Goal: Information Seeking & Learning: Learn about a topic

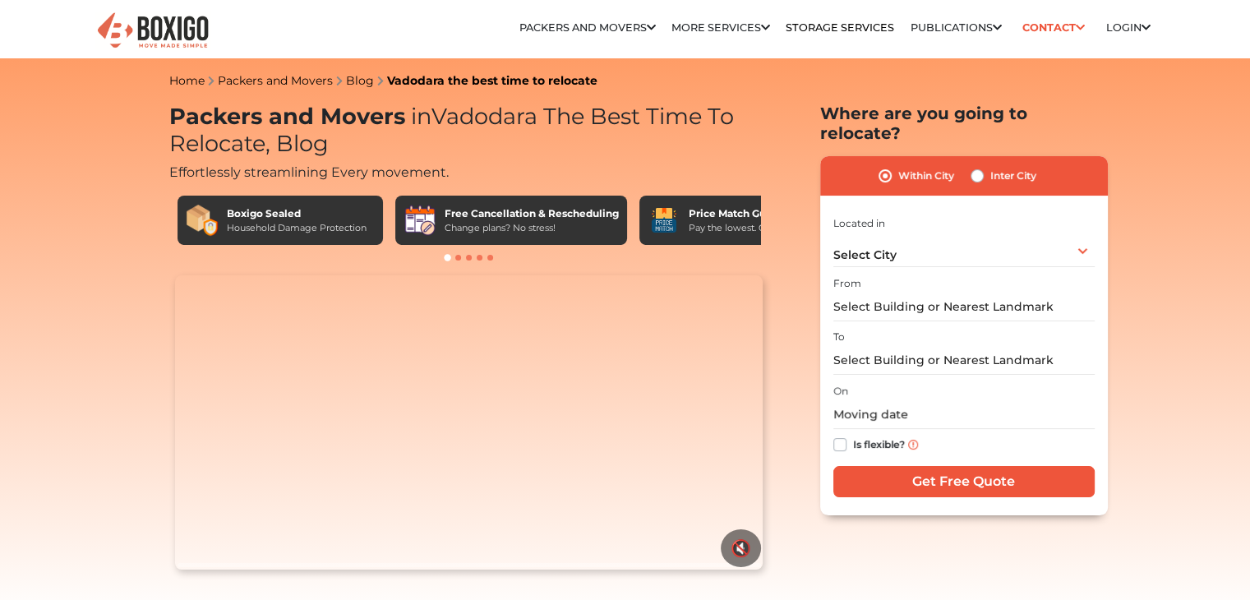
scroll to position [82, 0]
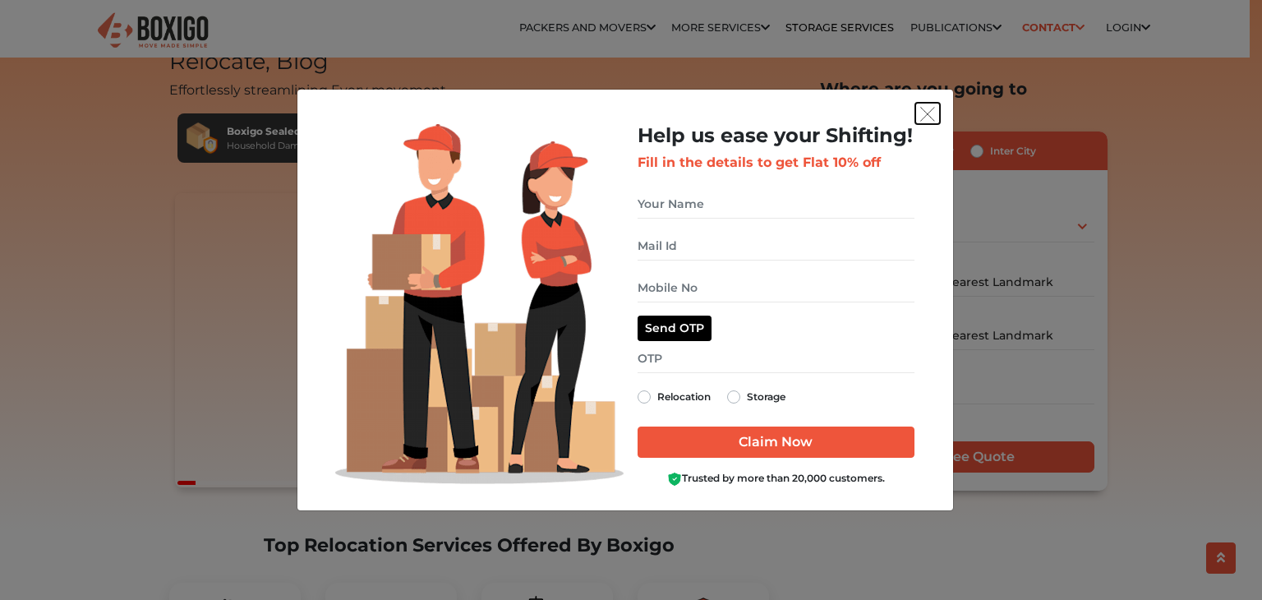
click at [922, 120] on img "get free quote dialog" at bounding box center [928, 114] width 15 height 15
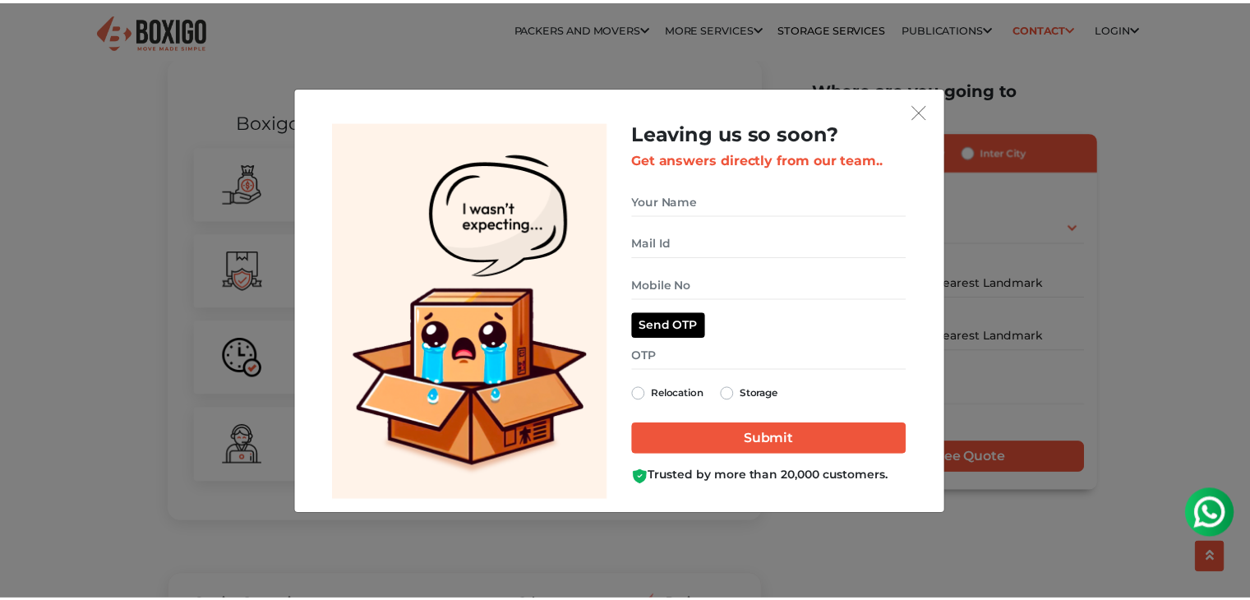
scroll to position [0, 0]
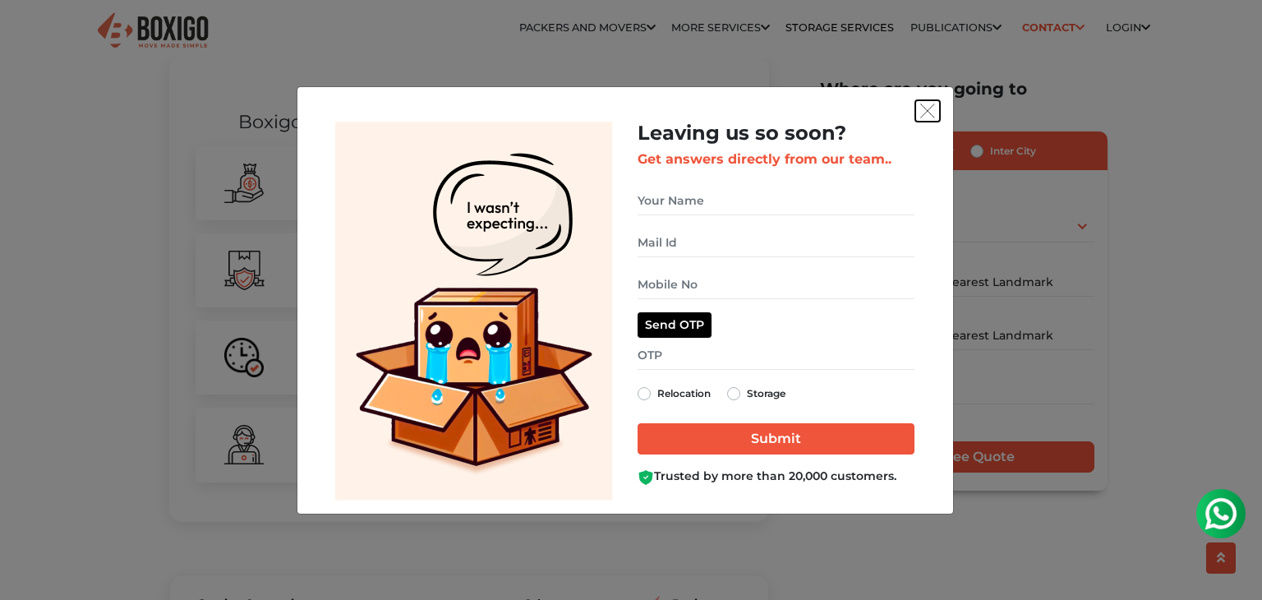
drag, startPoint x: 927, startPoint y: 108, endPoint x: 926, endPoint y: 118, distance: 9.1
click at [927, 109] on img "get free quote dialog" at bounding box center [928, 111] width 15 height 15
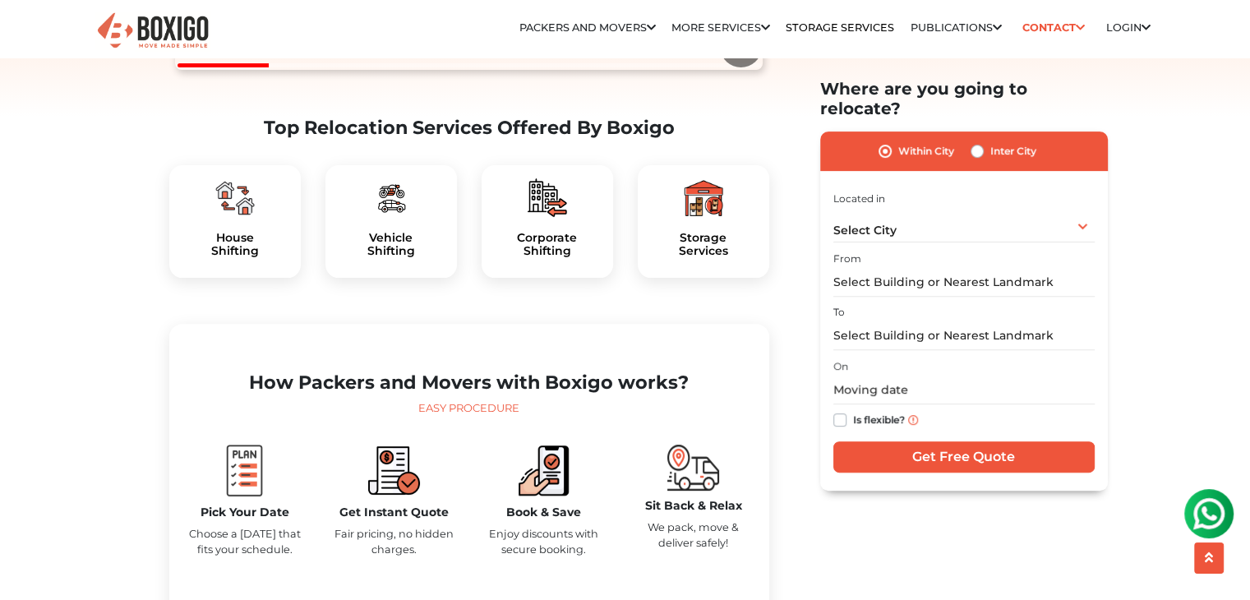
scroll to position [658, 0]
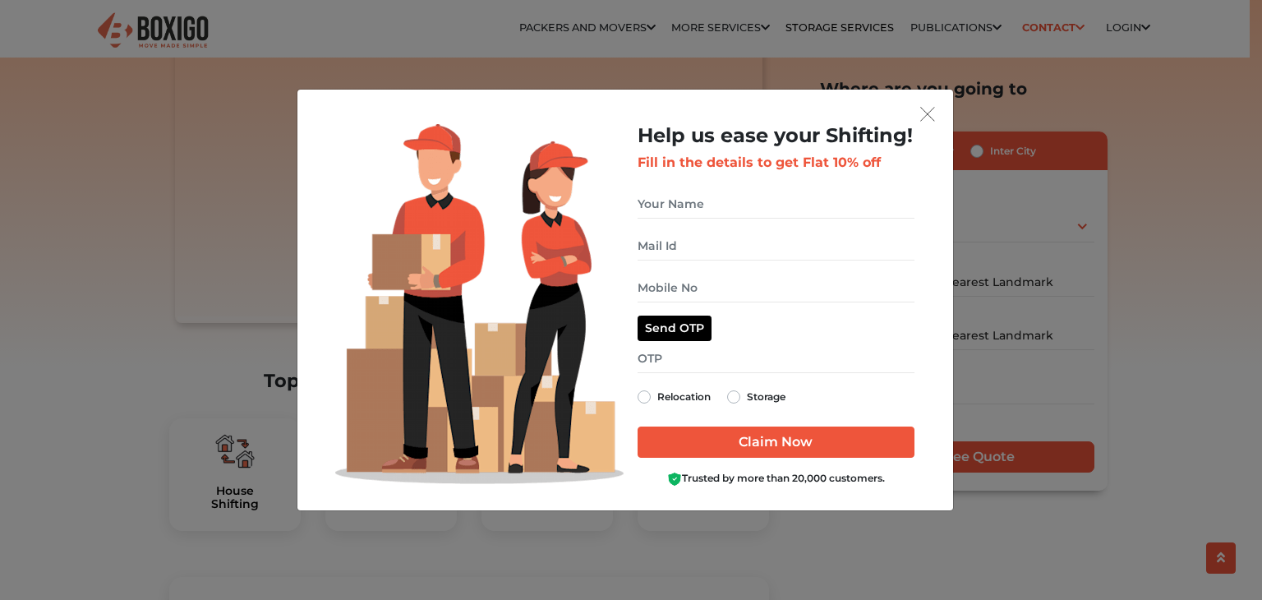
scroll to position [247, 0]
click at [933, 112] on img "get free quote dialog" at bounding box center [928, 114] width 15 height 15
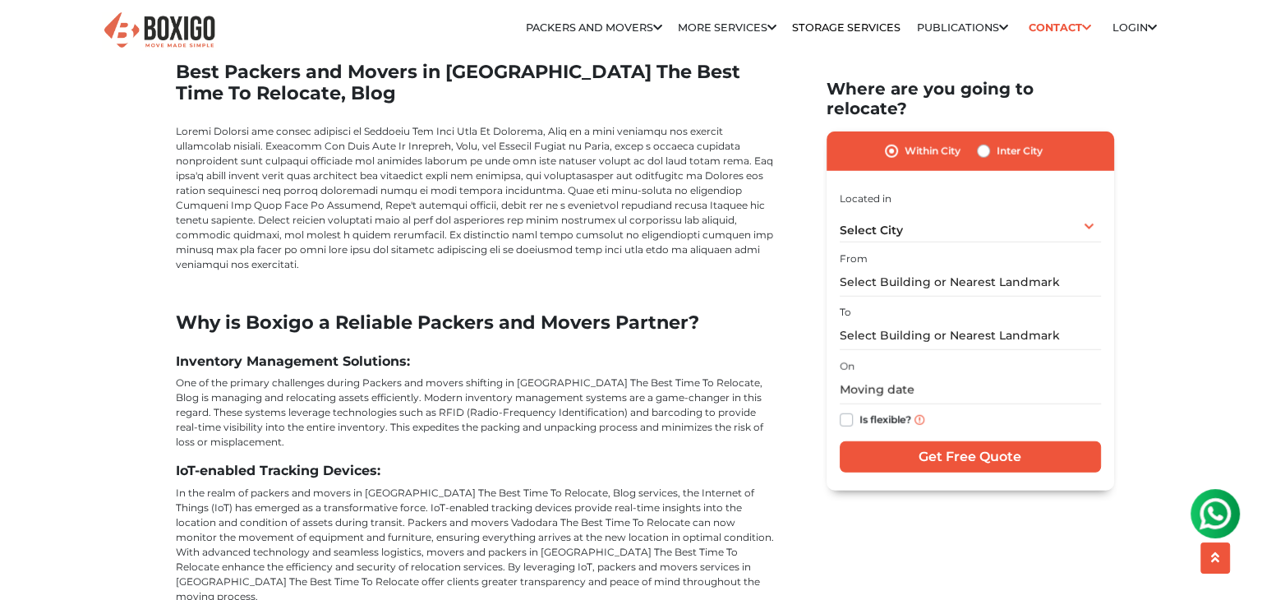
scroll to position [4438, 0]
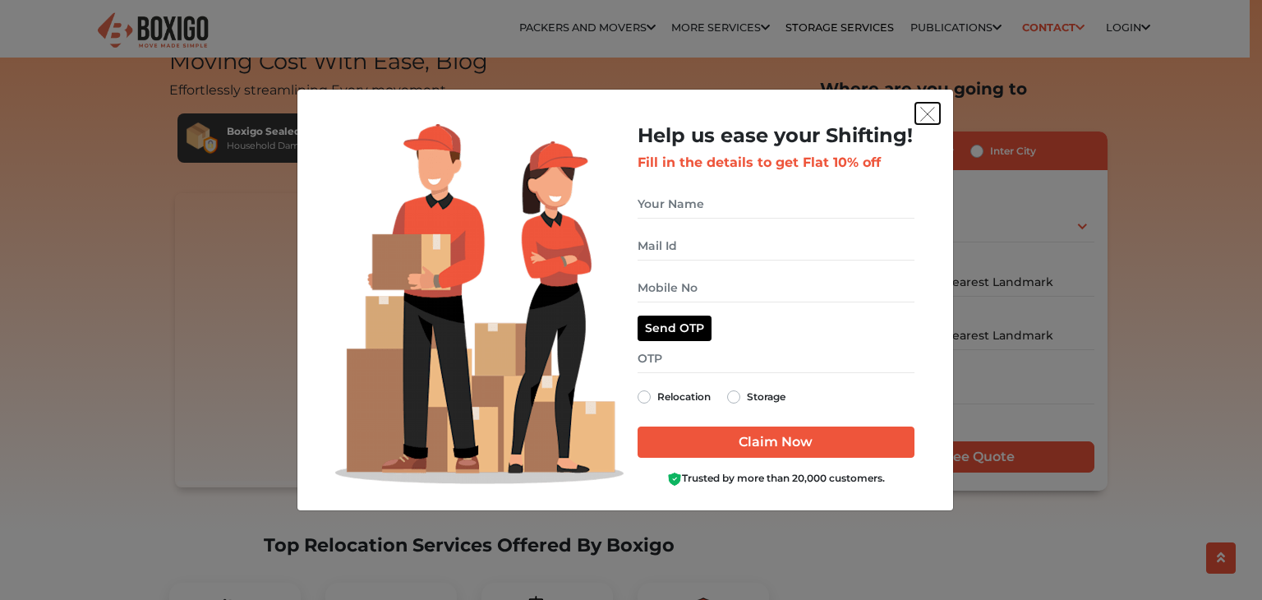
click at [927, 119] on img "get free quote dialog" at bounding box center [928, 114] width 15 height 15
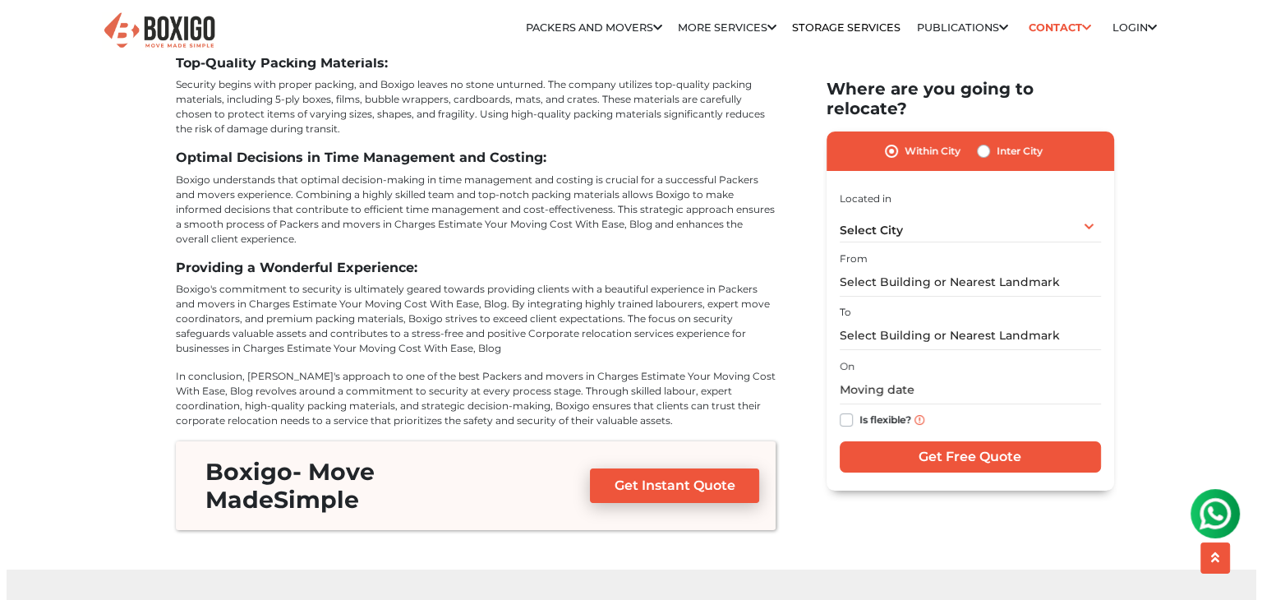
scroll to position [6082, 0]
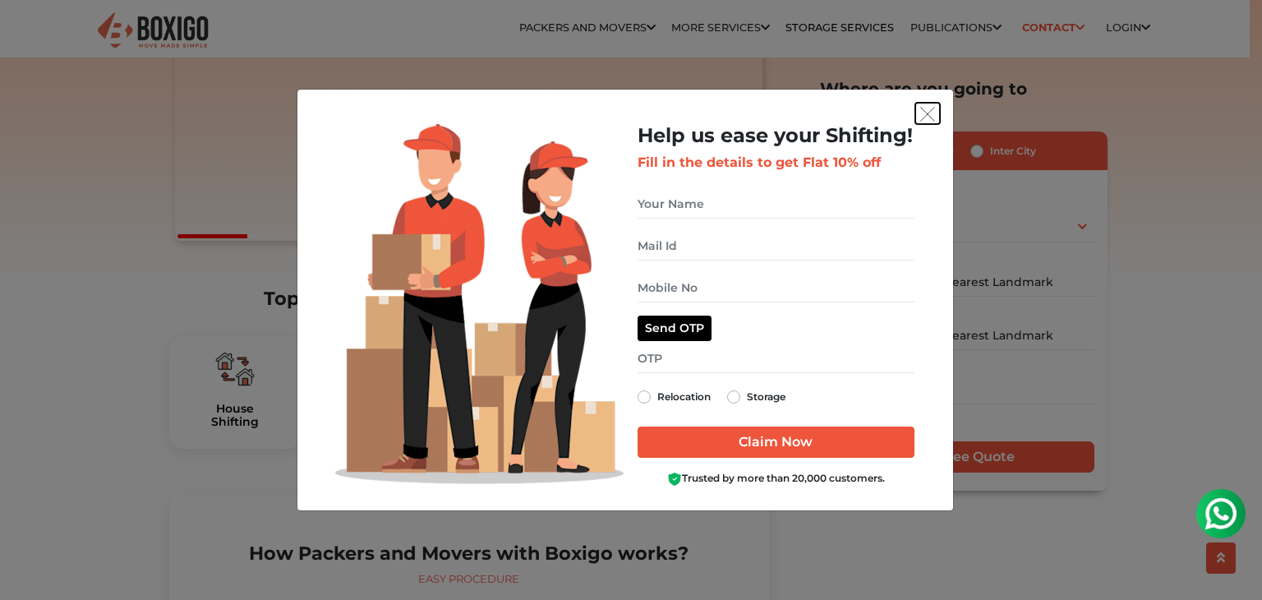
click at [922, 112] on img "get free quote dialog" at bounding box center [928, 114] width 15 height 15
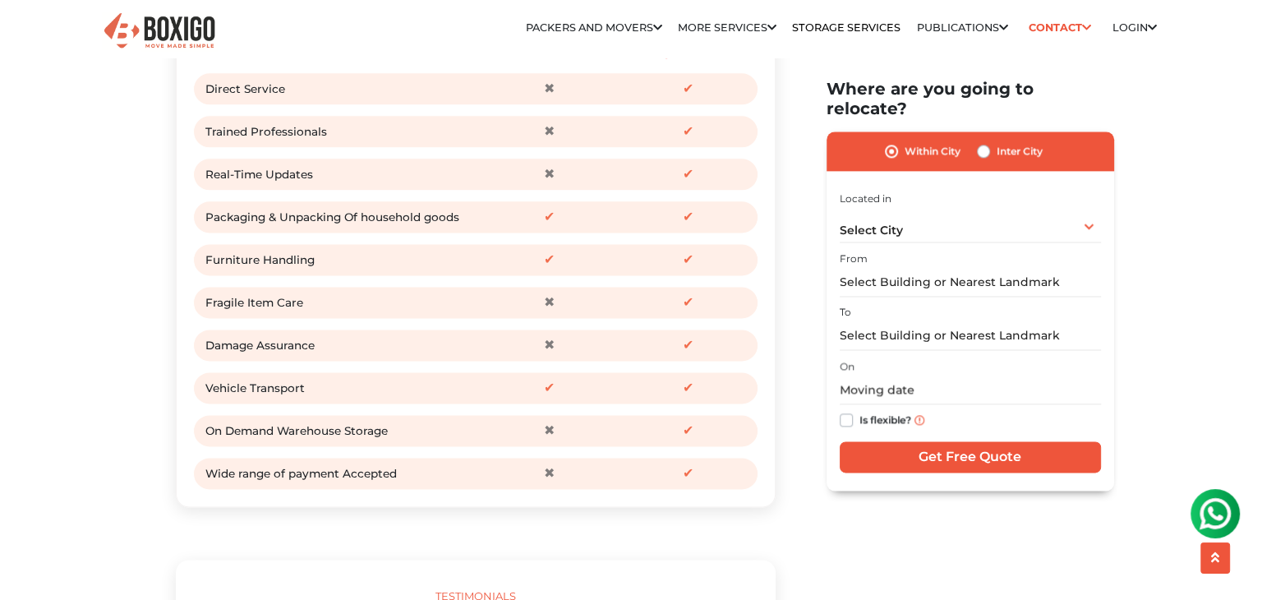
scroll to position [2055, 0]
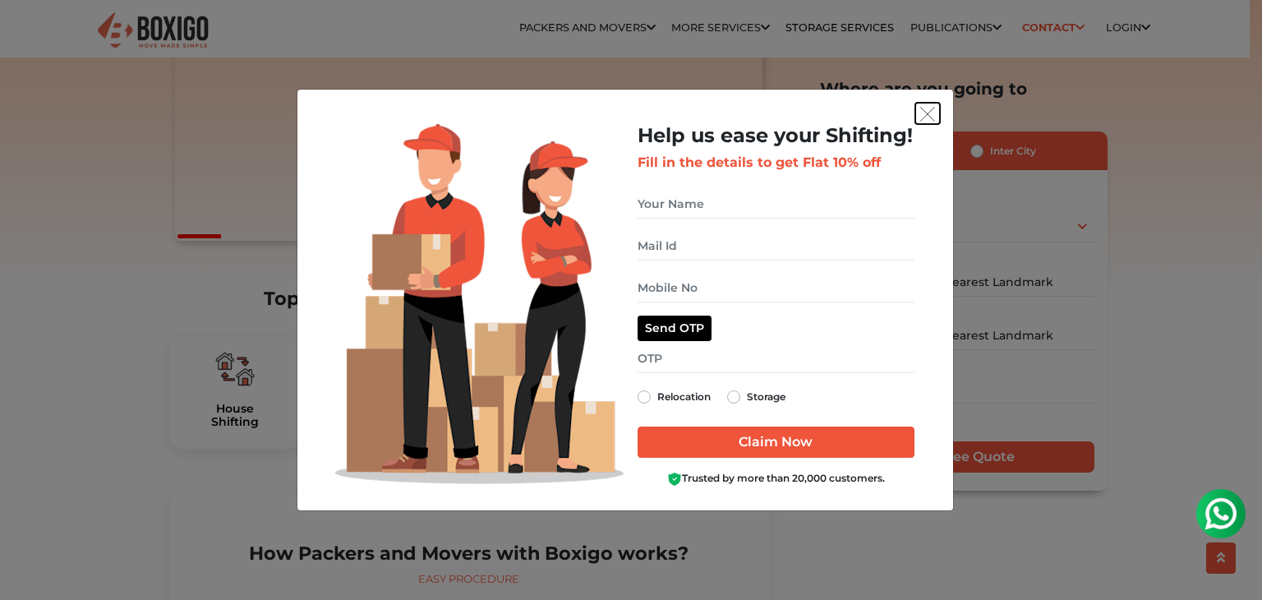
drag, startPoint x: 930, startPoint y: 118, endPoint x: 892, endPoint y: 136, distance: 41.9
click at [929, 118] on img "get free quote dialog" at bounding box center [928, 114] width 15 height 15
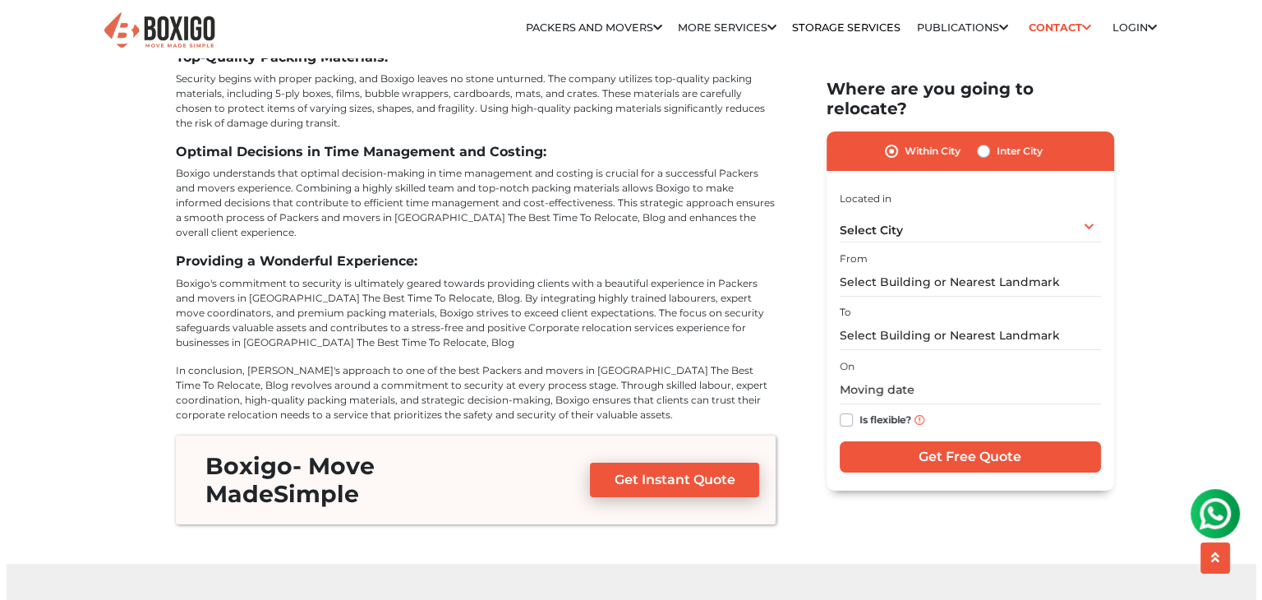
scroll to position [6165, 0]
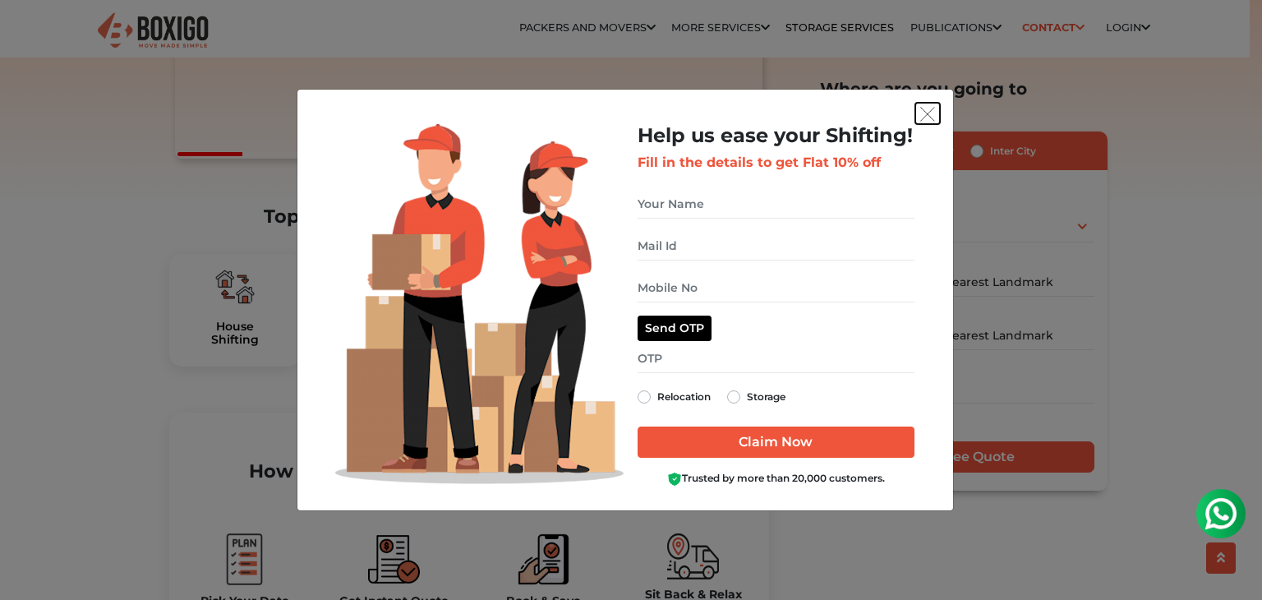
click at [929, 115] on img "get free quote dialog" at bounding box center [928, 114] width 15 height 15
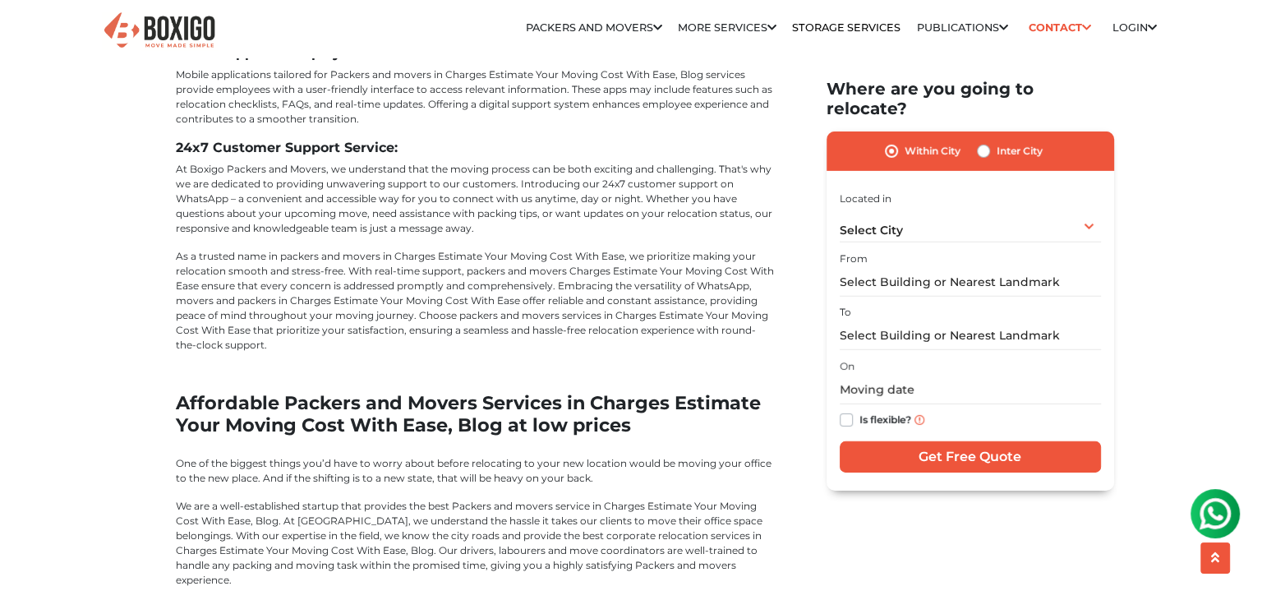
scroll to position [4767, 0]
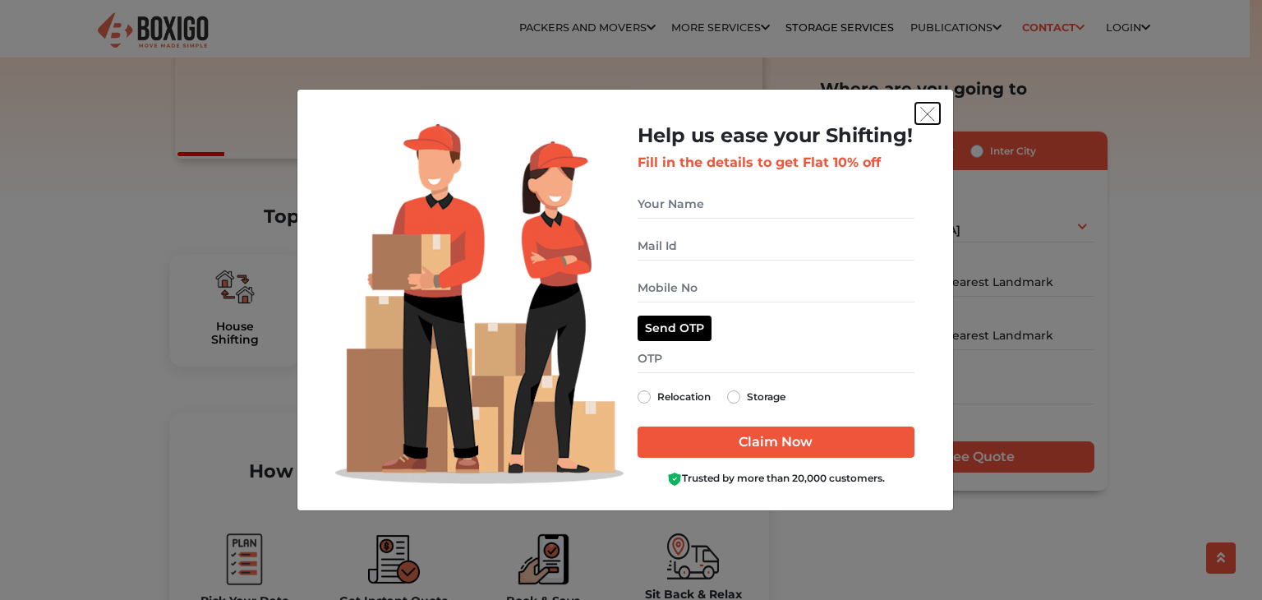
click at [925, 116] on img "get free quote dialog" at bounding box center [928, 114] width 15 height 15
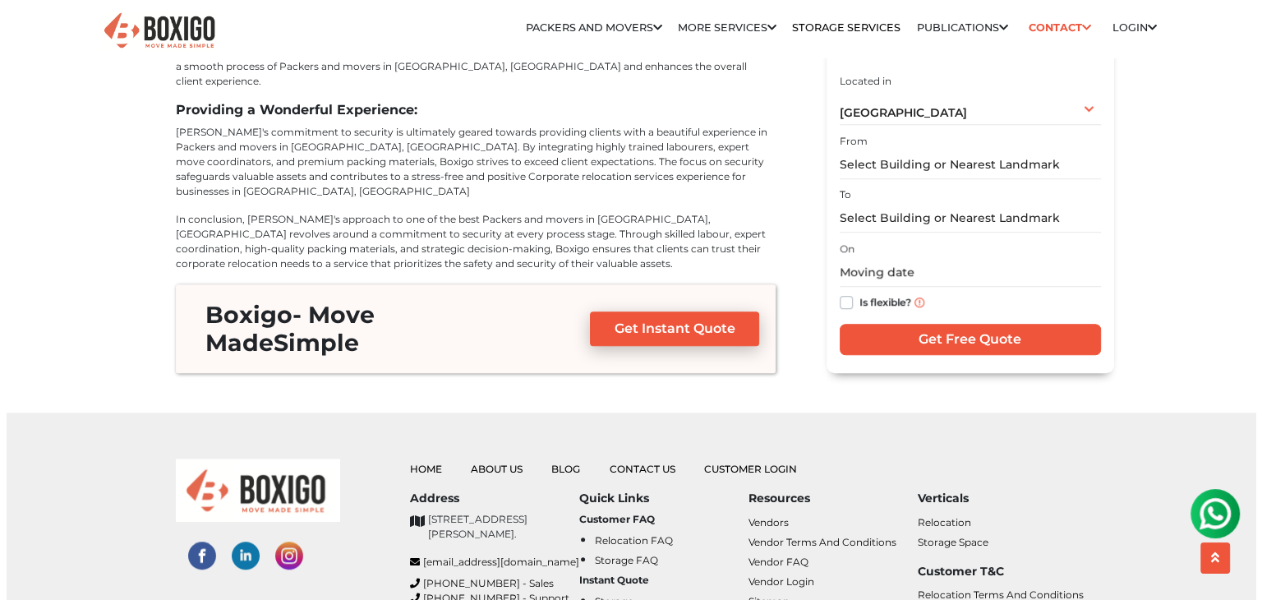
scroll to position [7315, 0]
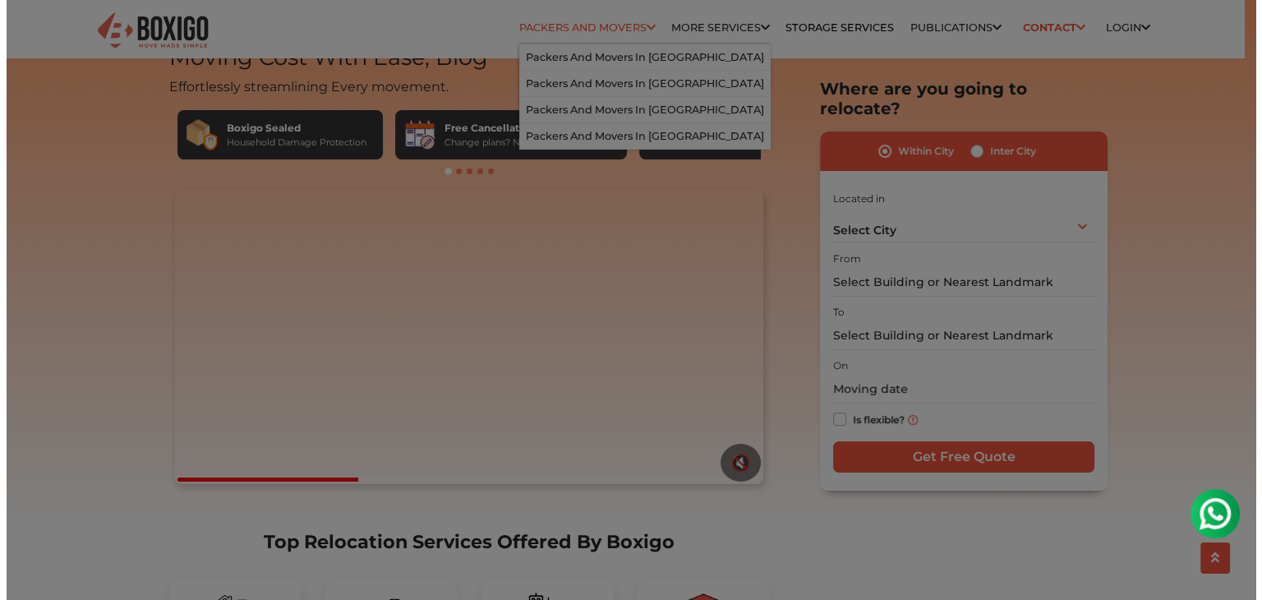
scroll to position [82, 0]
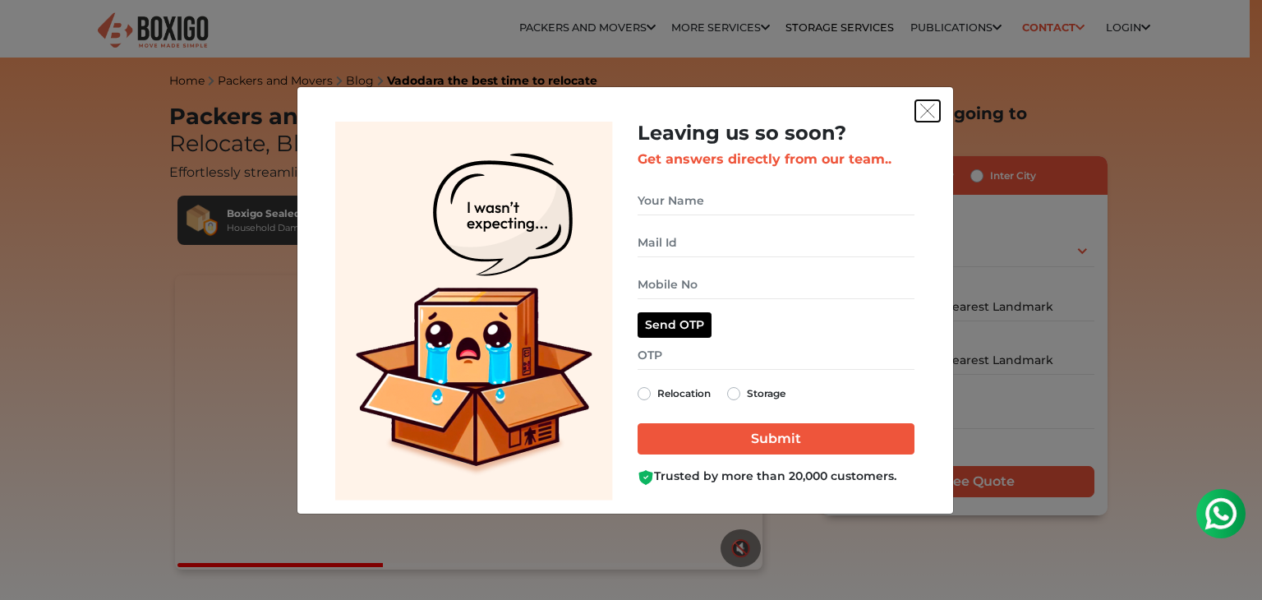
click at [923, 108] on img "get free quote dialog" at bounding box center [928, 111] width 15 height 15
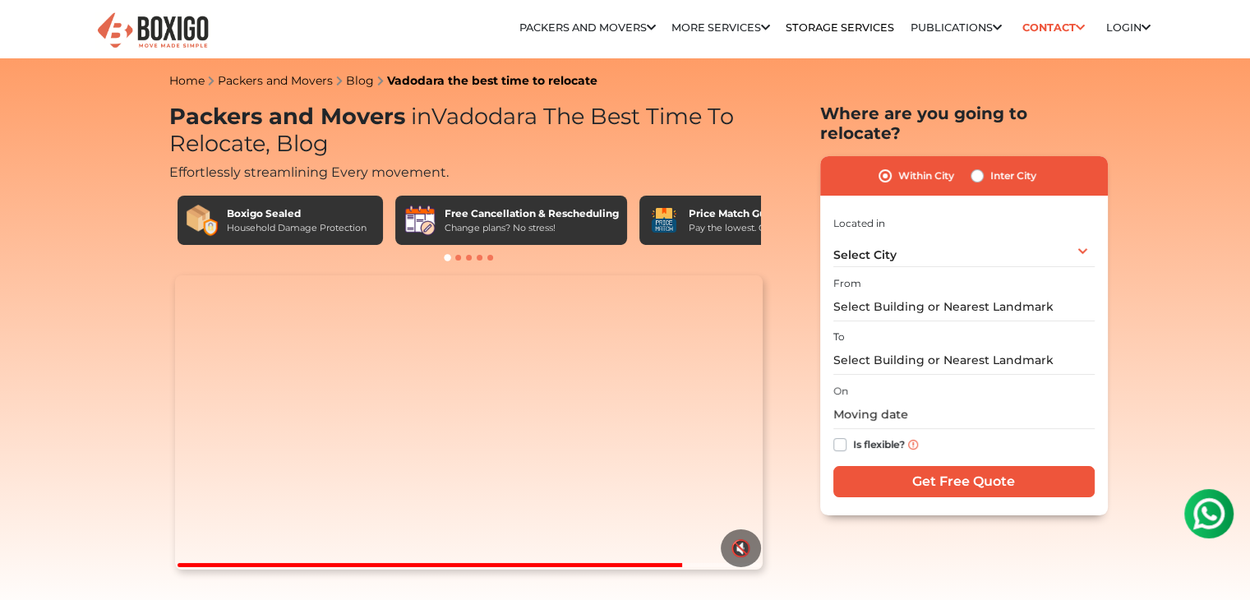
drag, startPoint x: 158, startPoint y: 121, endPoint x: 538, endPoint y: 114, distance: 380.6
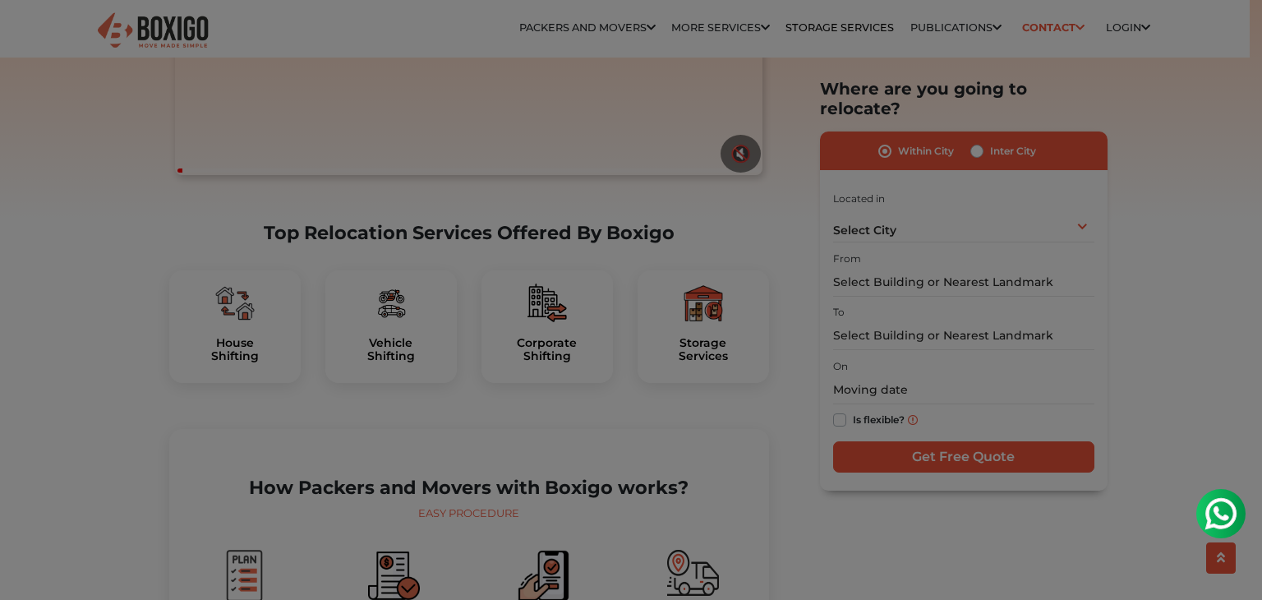
scroll to position [411, 0]
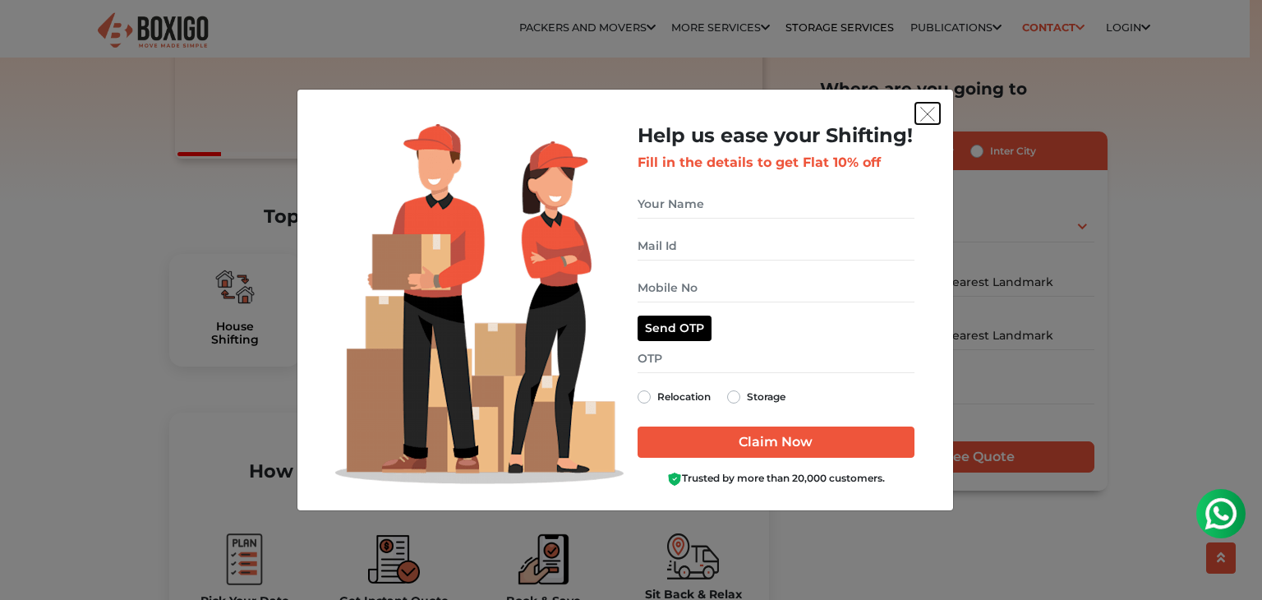
click at [925, 113] on img "get free quote dialog" at bounding box center [928, 114] width 15 height 15
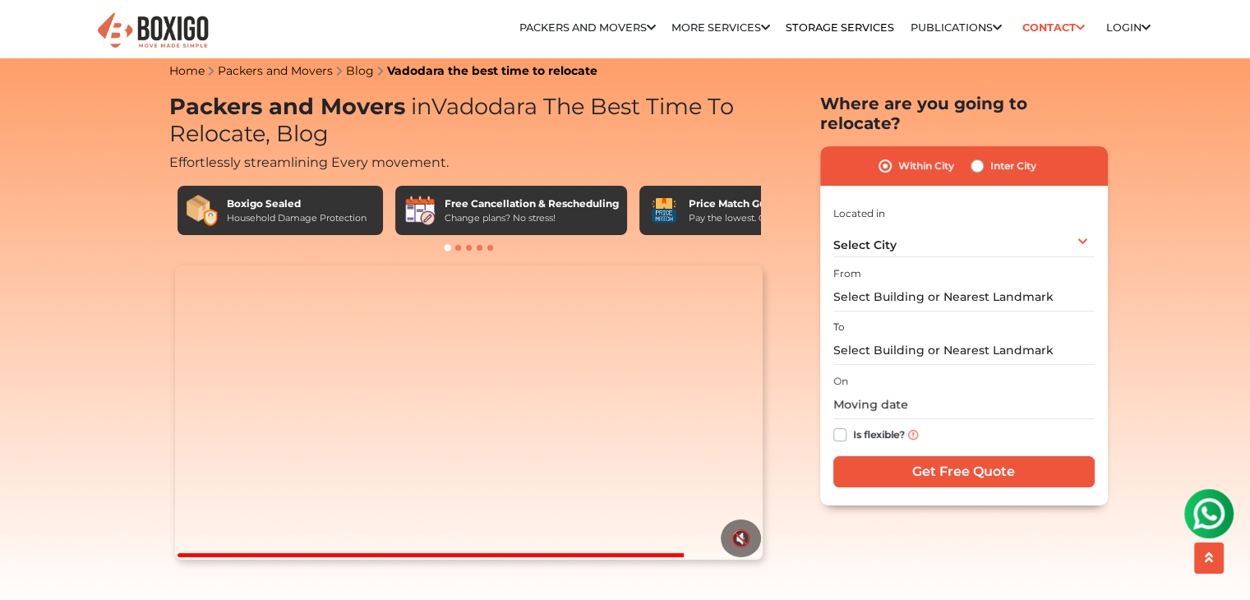
scroll to position [0, 0]
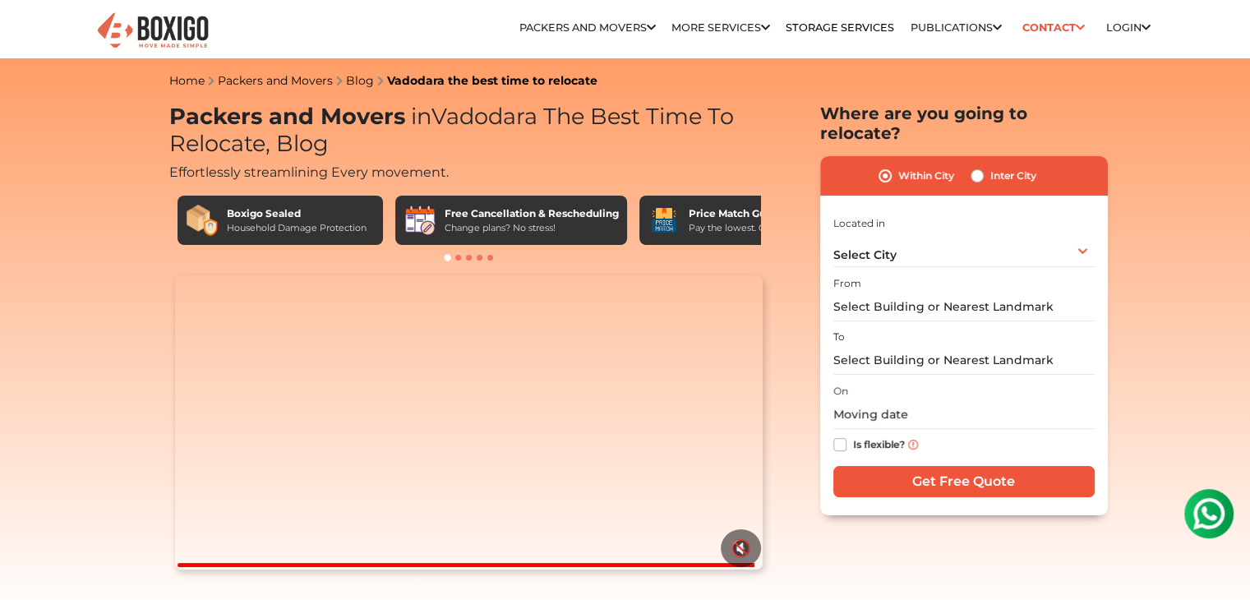
click at [589, 117] on span "in Vadodara The Best Time To Relocate, Blog" at bounding box center [451, 130] width 565 height 54
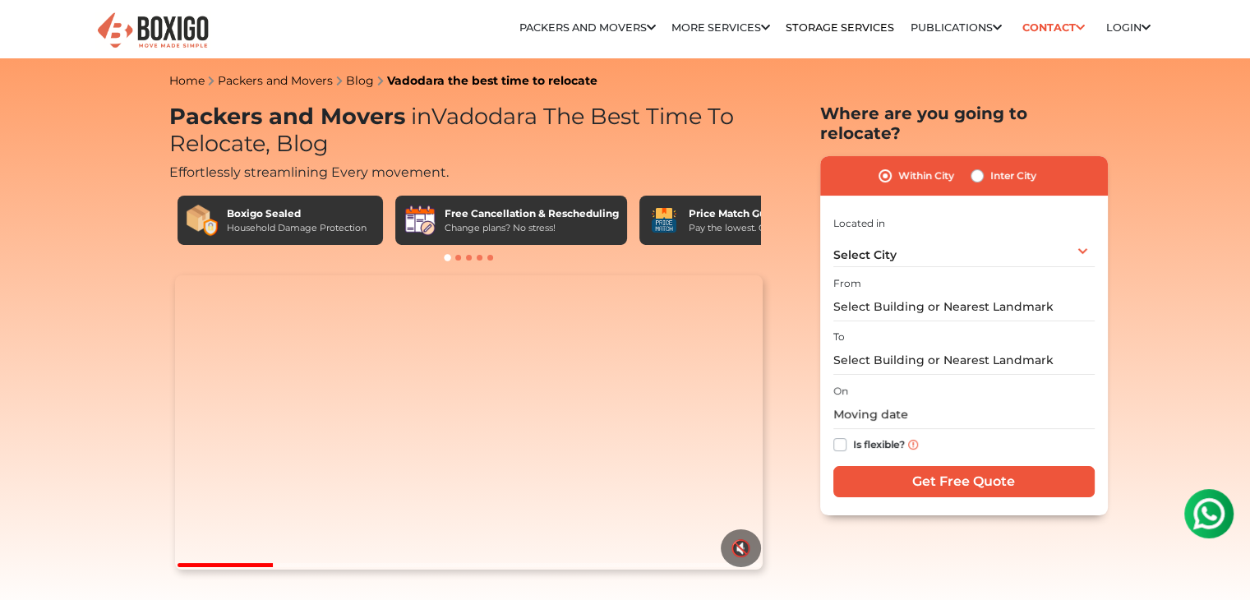
drag, startPoint x: 263, startPoint y: 141, endPoint x: 163, endPoint y: 113, distance: 103.9
click at [506, 114] on span "in Vadodara The Best Time To Relocate, Blog" at bounding box center [451, 130] width 565 height 54
drag, startPoint x: 544, startPoint y: 117, endPoint x: 167, endPoint y: 117, distance: 377.3
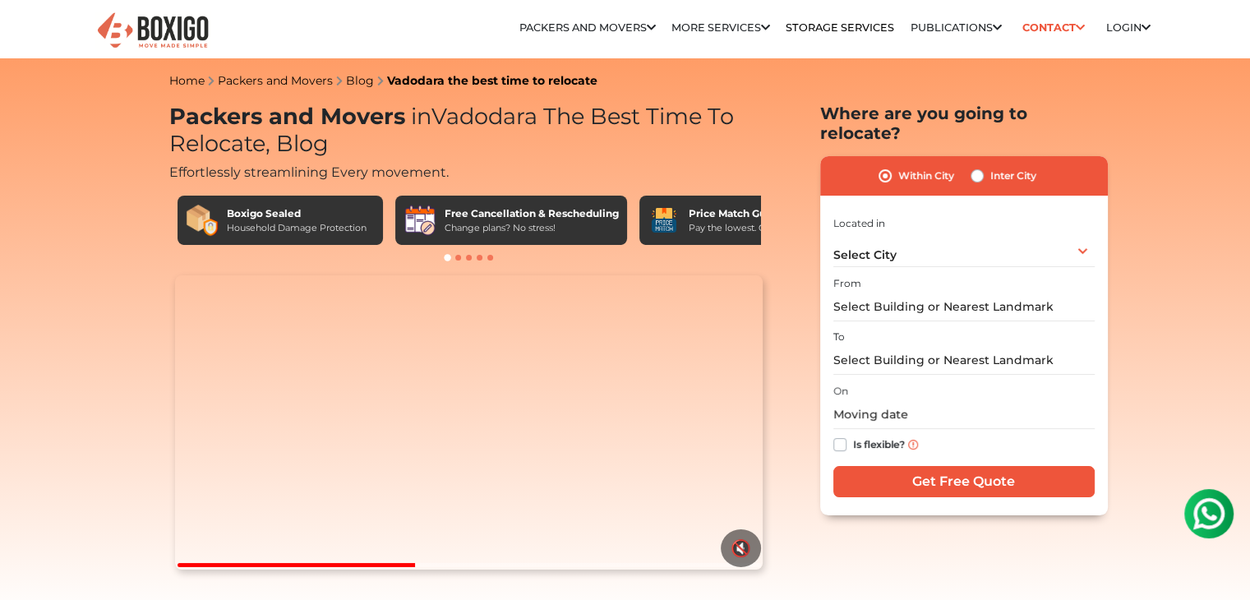
copy h1 "Packers and Movers in Vadodara"
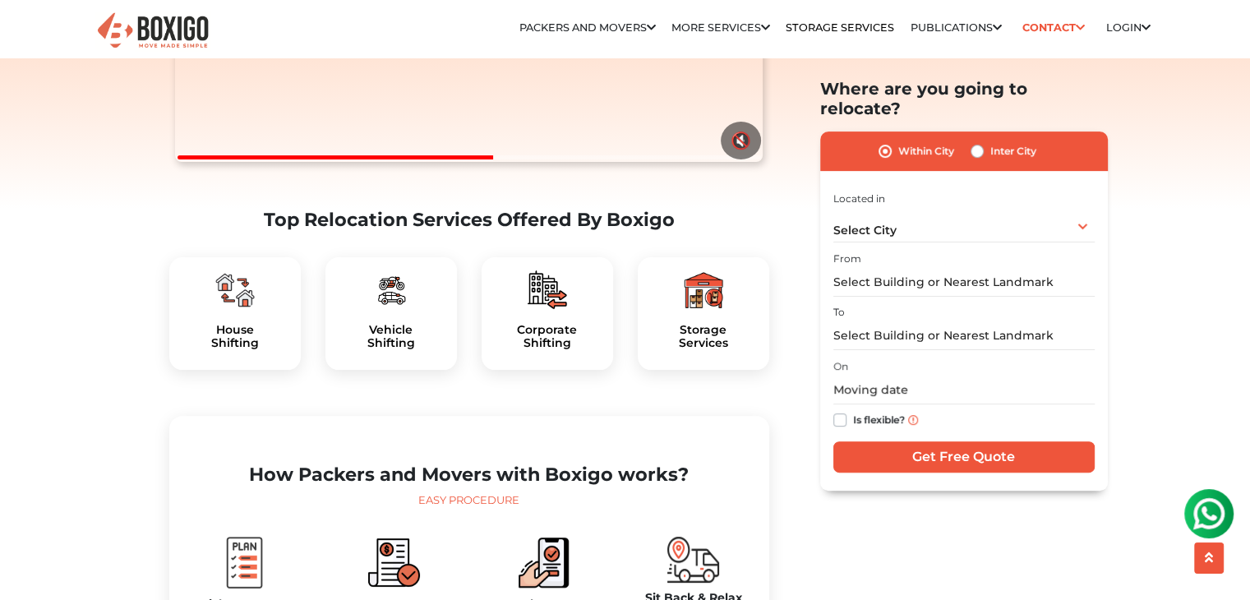
scroll to position [493, 0]
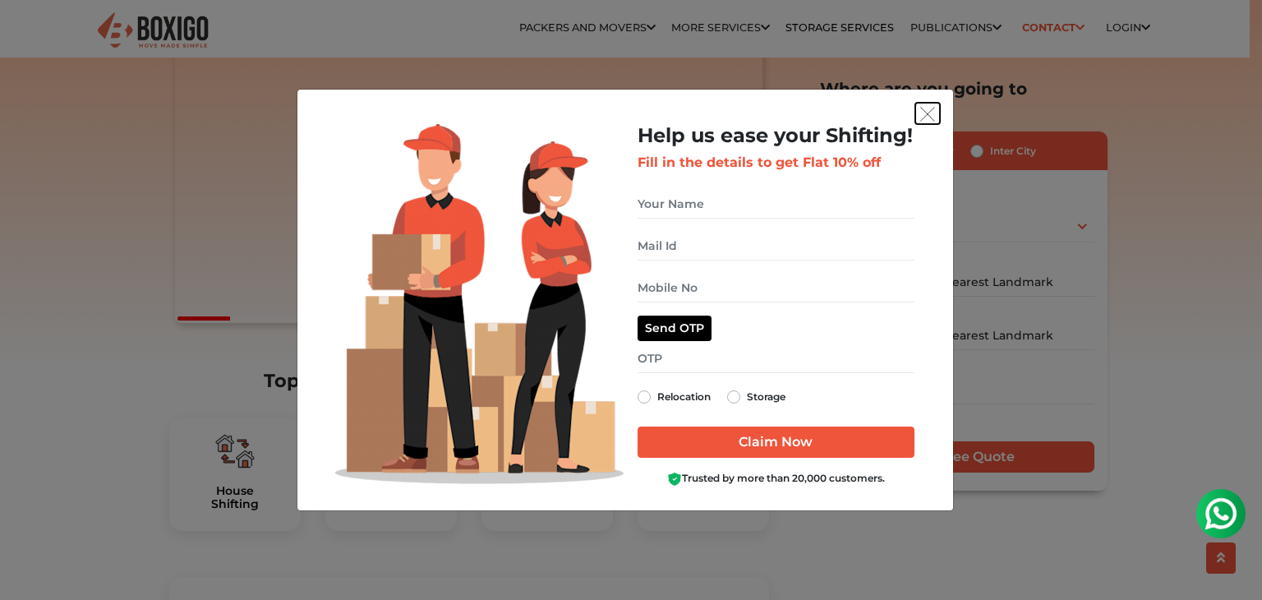
click at [933, 113] on img "get free quote dialog" at bounding box center [928, 114] width 15 height 15
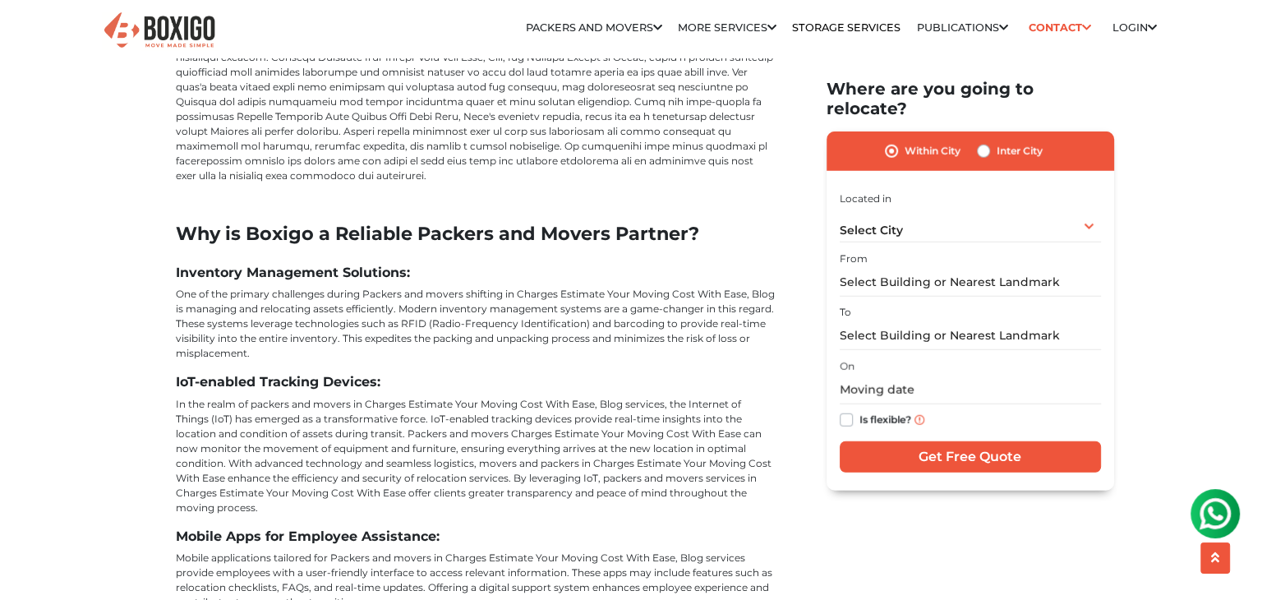
scroll to position [4521, 0]
